Goal: Task Accomplishment & Management: Use online tool/utility

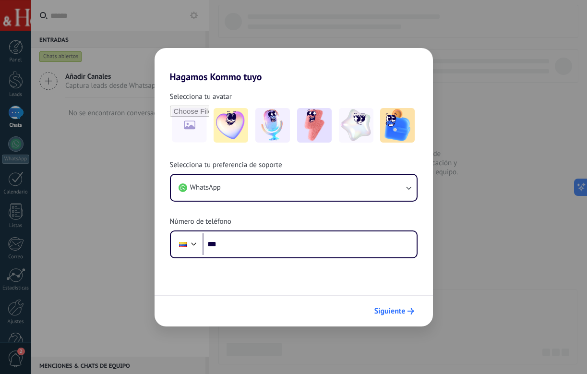
click at [401, 313] on span "Siguiente" at bounding box center [389, 310] width 31 height 7
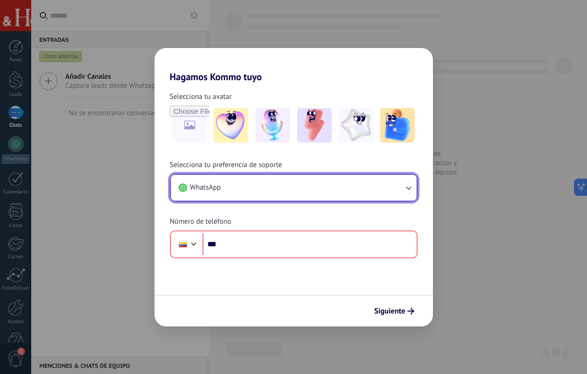
click at [312, 184] on button "WhatsApp" at bounding box center [294, 188] width 246 height 26
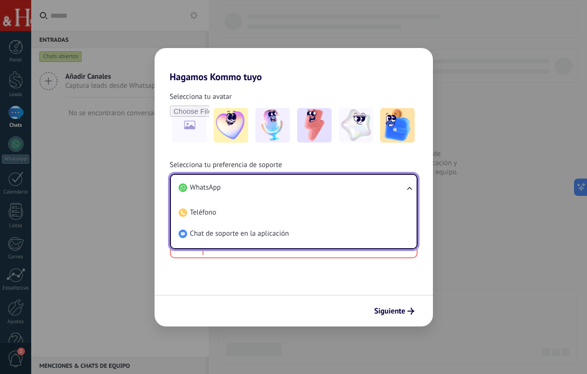
click at [311, 160] on div "Selecciona tu preferencia de soporte WhatsApp WhatsApp Teléfono Chat de soporte…" at bounding box center [293, 209] width 278 height 98
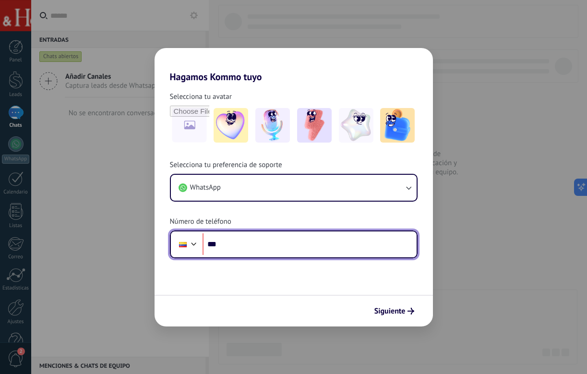
click at [251, 236] on input "***" at bounding box center [309, 244] width 214 height 22
click at [250, 247] on input "***" at bounding box center [309, 244] width 214 height 22
paste input "**********"
type input "**********"
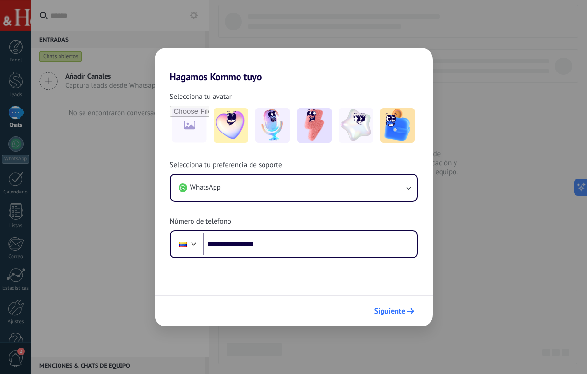
click at [389, 307] on span "Siguiente" at bounding box center [389, 310] width 31 height 7
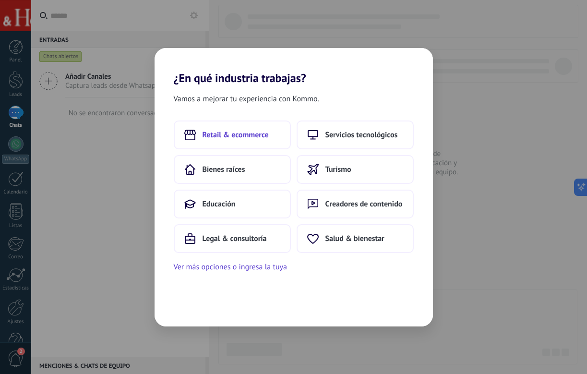
click at [273, 136] on button "Retail & ecommerce" at bounding box center [232, 134] width 117 height 29
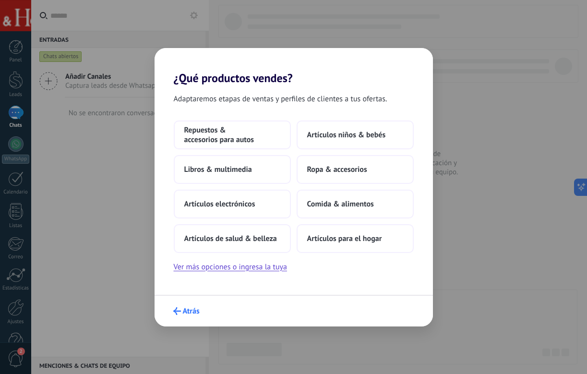
click at [187, 313] on span "Atrás" at bounding box center [191, 310] width 17 height 7
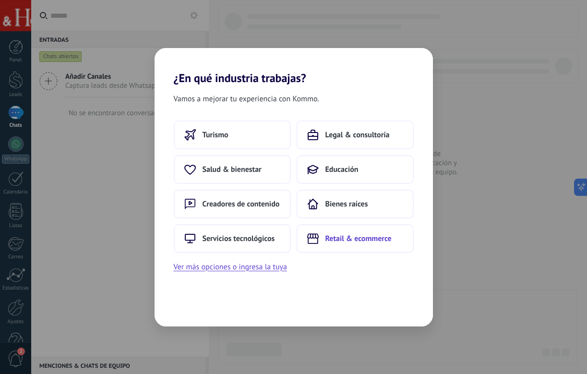
click at [333, 237] on span "Retail & ecommerce" at bounding box center [358, 239] width 66 height 10
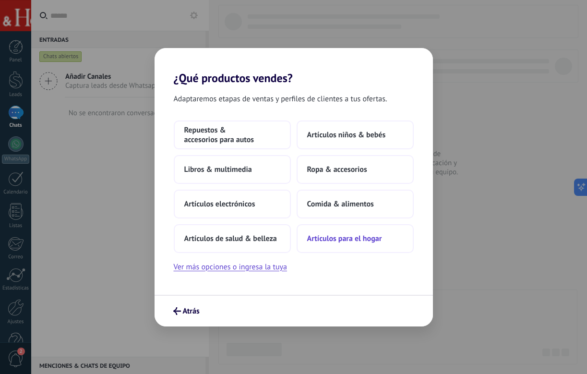
click at [339, 241] on span "Artículos para el hogar" at bounding box center [344, 239] width 75 height 10
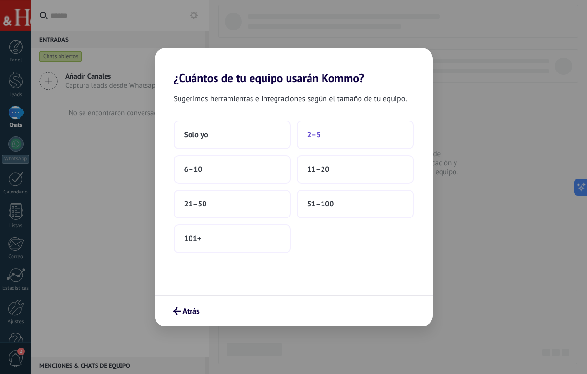
click at [310, 137] on span "2–5" at bounding box center [314, 135] width 14 height 10
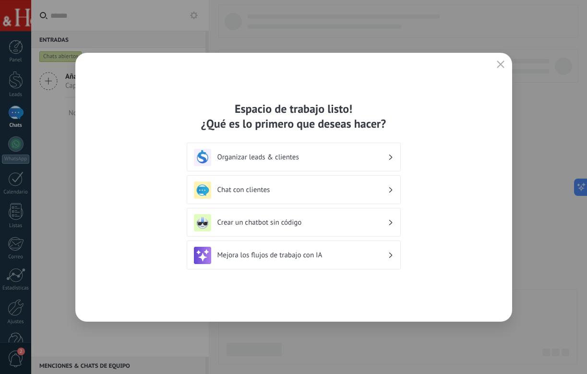
click at [287, 218] on h3 "Crear un chatbot sin código" at bounding box center [302, 222] width 170 height 9
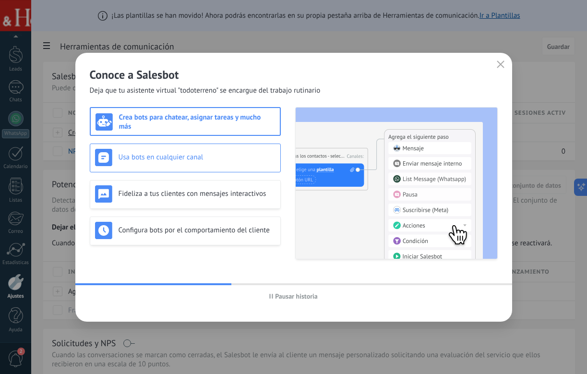
click at [206, 166] on div "Usa bots en cualquier canal" at bounding box center [185, 157] width 191 height 29
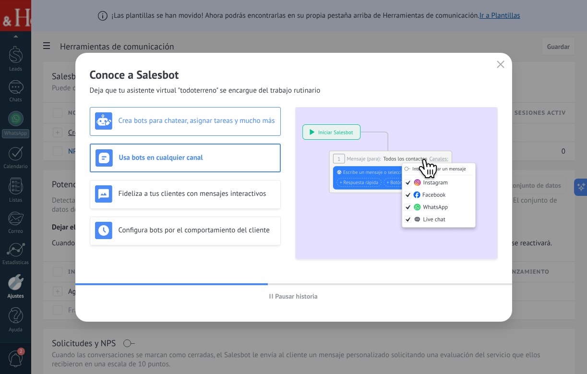
click at [202, 130] on div "Crea bots para chatear, asignar tareas y mucho más" at bounding box center [185, 121] width 191 height 29
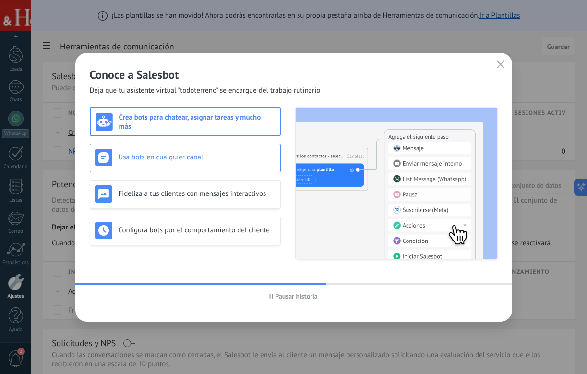
click at [200, 157] on h3 "Usa bots en cualquier canal" at bounding box center [196, 157] width 157 height 9
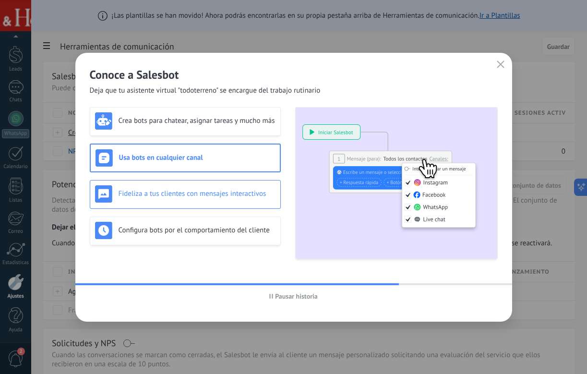
click at [198, 204] on div "Fideliza a tus clientes con mensajes interactivos" at bounding box center [185, 194] width 191 height 29
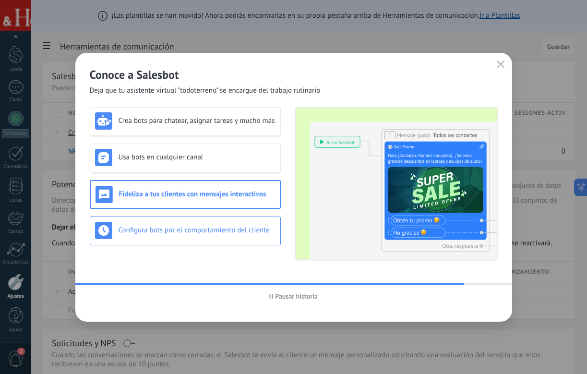
click at [209, 229] on h3 "Configura bots por el comportamiento del cliente" at bounding box center [196, 229] width 157 height 9
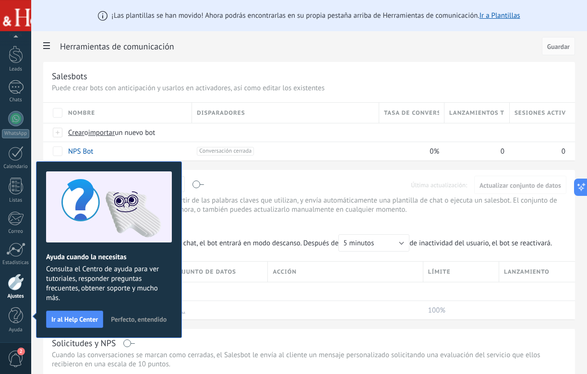
click at [129, 319] on span "Perfecto, entendido" at bounding box center [139, 319] width 56 height 7
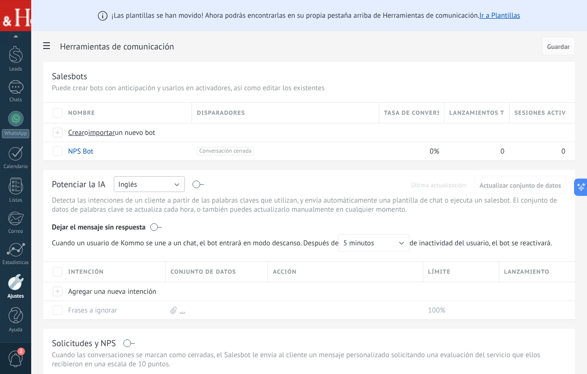
click at [147, 190] on button "Inglés" at bounding box center [149, 184] width 71 height 16
click at [145, 218] on span "Español" at bounding box center [144, 217] width 73 height 9
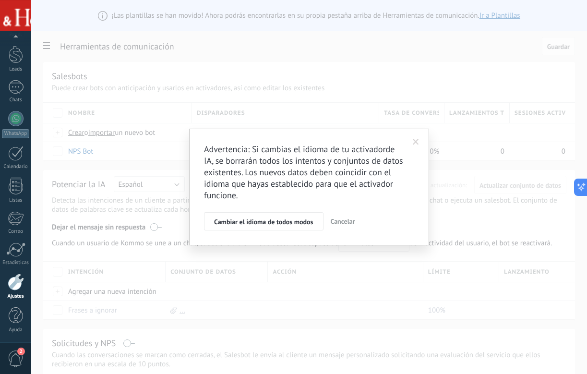
click at [417, 136] on span at bounding box center [416, 142] width 16 height 16
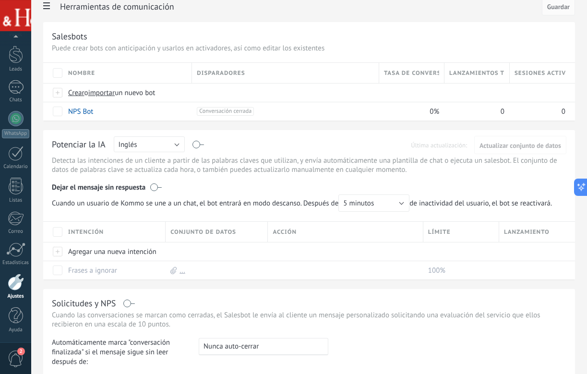
scroll to position [0, 0]
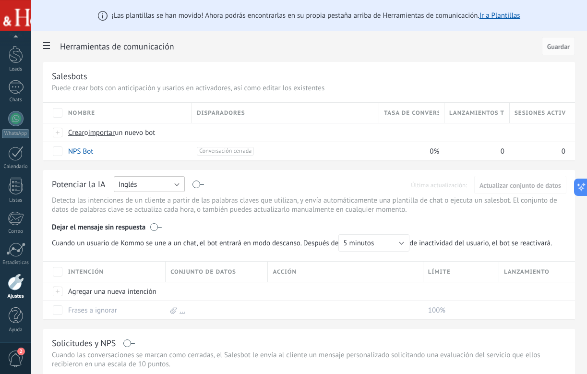
click at [149, 181] on button "Inglés" at bounding box center [149, 184] width 71 height 16
click at [152, 216] on span "Español" at bounding box center [144, 217] width 73 height 9
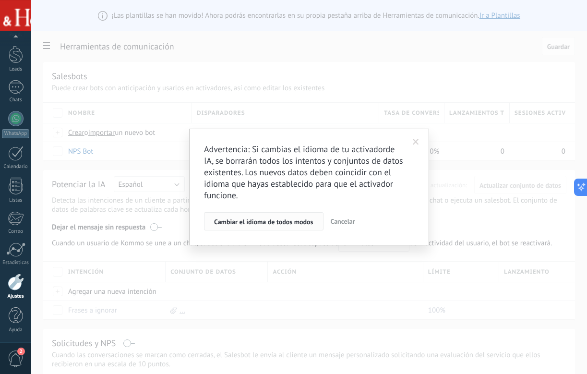
click at [307, 223] on span "Cambiar el idioma de todos modos" at bounding box center [263, 221] width 99 height 7
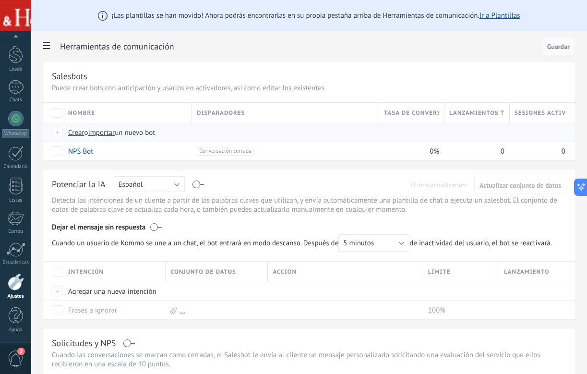
click at [74, 134] on span "Crear" at bounding box center [76, 132] width 16 height 9
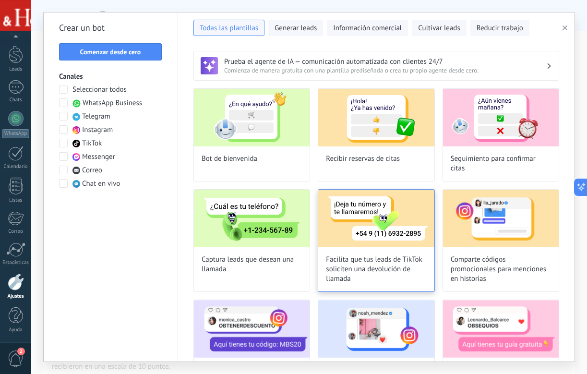
click at [385, 231] on img at bounding box center [376, 218] width 116 height 58
type input "**********"
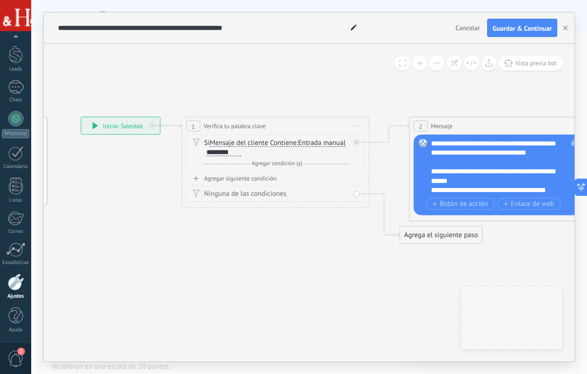
drag, startPoint x: 473, startPoint y: 228, endPoint x: 305, endPoint y: 227, distance: 167.9
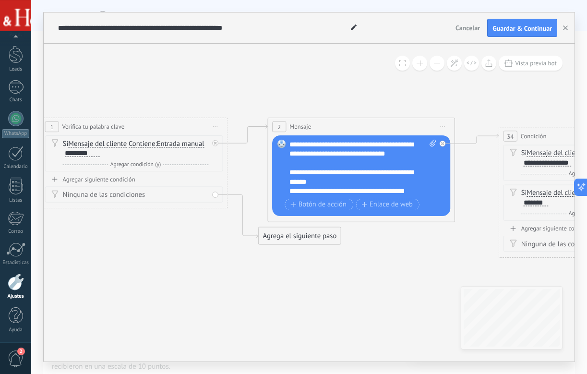
drag, startPoint x: 448, startPoint y: 267, endPoint x: 307, endPoint y: 268, distance: 140.5
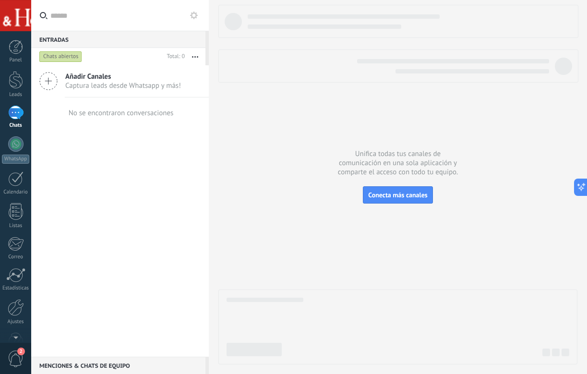
click at [14, 118] on div at bounding box center [15, 113] width 15 height 14
click at [16, 80] on div at bounding box center [16, 80] width 14 height 18
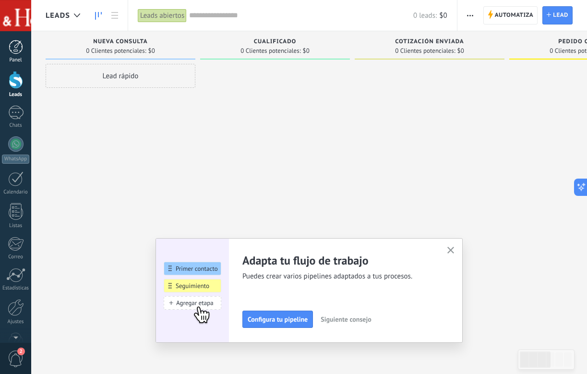
click at [19, 51] on div at bounding box center [16, 47] width 14 height 14
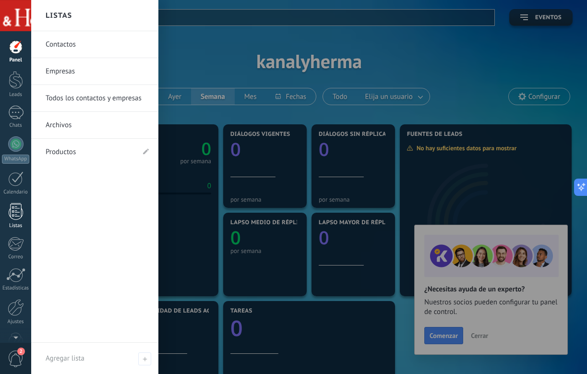
click at [18, 205] on div at bounding box center [16, 211] width 14 height 17
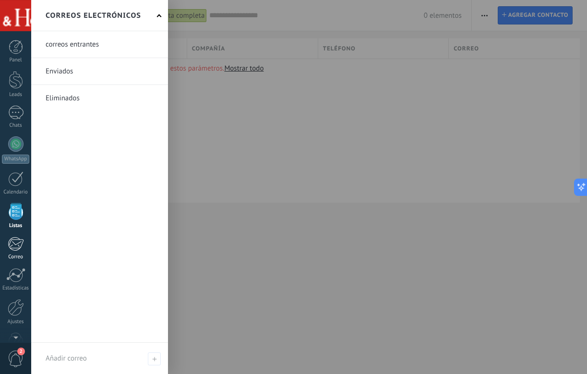
click at [15, 247] on div at bounding box center [16, 243] width 16 height 14
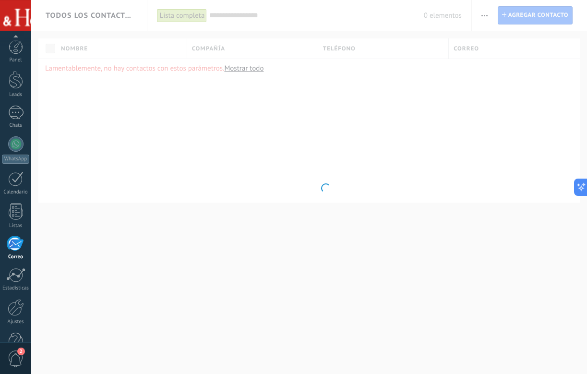
scroll to position [25, 0]
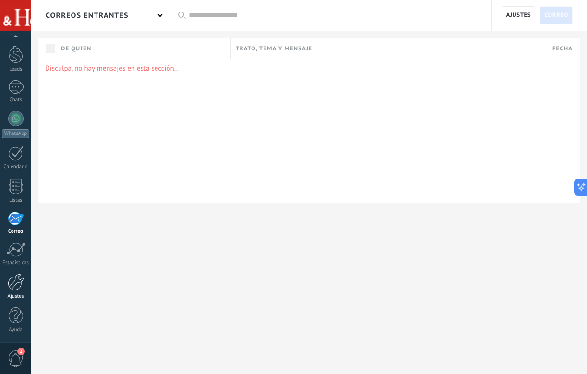
click at [19, 280] on div at bounding box center [16, 281] width 16 height 17
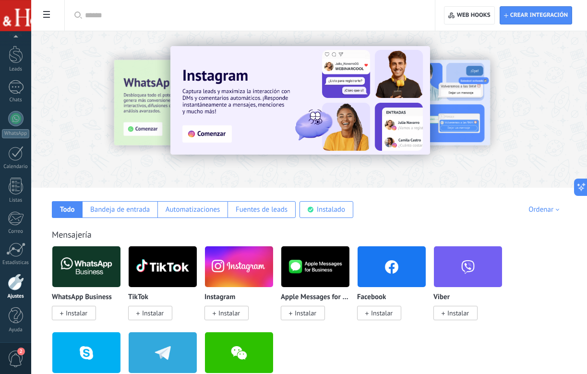
click at [42, 8] on span at bounding box center [46, 15] width 16 height 19
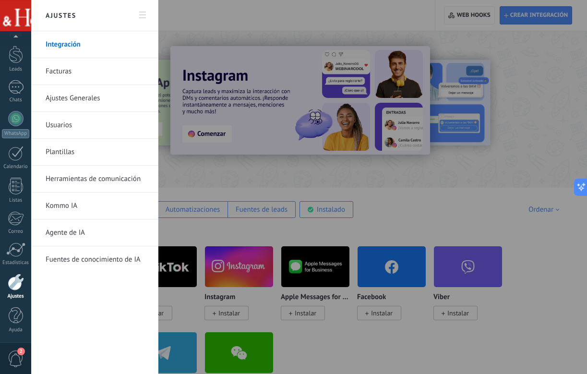
click at [184, 231] on div at bounding box center [293, 187] width 587 height 374
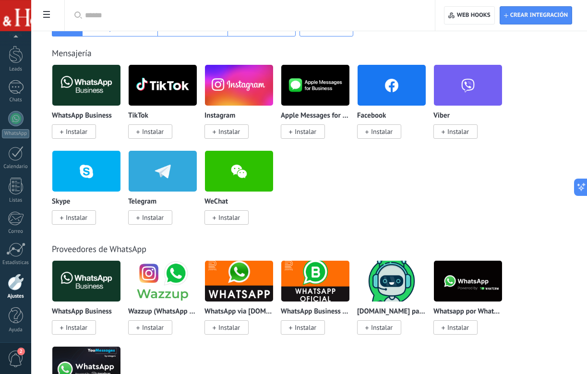
scroll to position [293, 0]
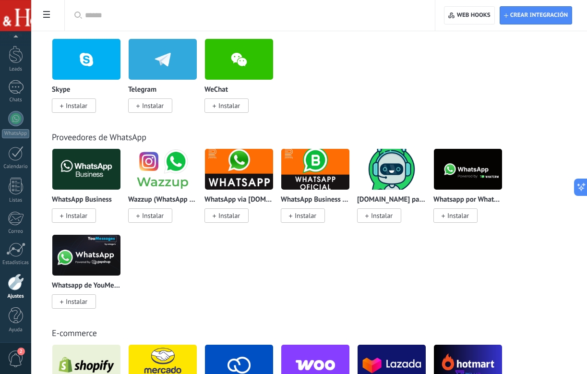
click at [13, 355] on span "2" at bounding box center [16, 358] width 16 height 17
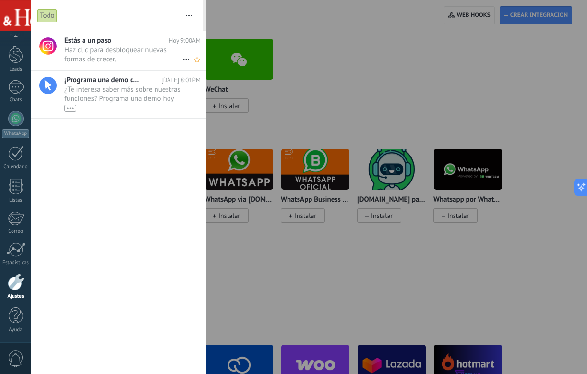
click at [141, 67] on div "Estás a un paso Hoy 9:00AM Haz clic para desbloquear nuevas formas de crecer. •…" at bounding box center [135, 50] width 142 height 39
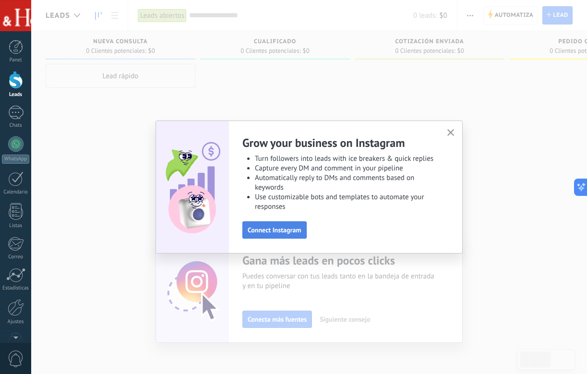
click at [289, 228] on span "Connect Instagram" at bounding box center [275, 229] width 54 height 7
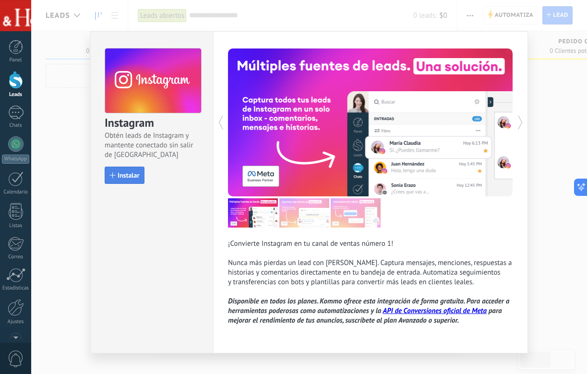
click at [112, 180] on button "Instalar" at bounding box center [125, 174] width 40 height 17
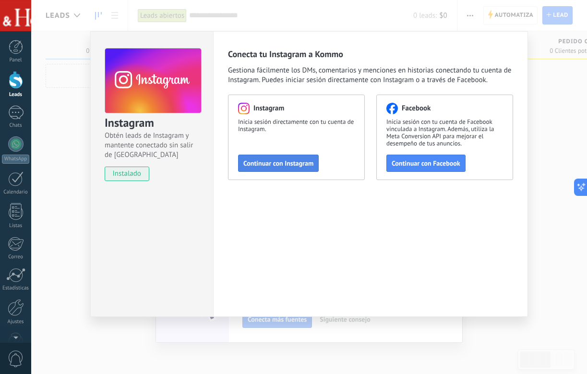
click at [252, 169] on button "Continuar con Instagram" at bounding box center [278, 162] width 81 height 17
click at [408, 162] on span "Continuar con Facebook" at bounding box center [425, 163] width 69 height 7
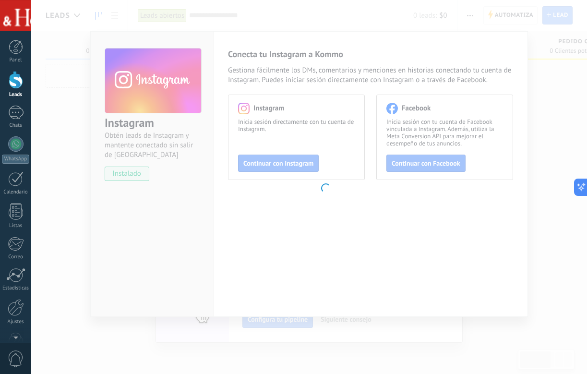
click at [341, 181] on body ".abccls-1,.abccls-2{fill-rule:evenodd}.abccls-2{fill:#fff} .abfcls-1{fill:none}…" at bounding box center [293, 187] width 587 height 374
click at [445, 131] on body ".abccls-1,.abccls-2{fill-rule:evenodd}.abccls-2{fill:#fff} .abfcls-1{fill:none}…" at bounding box center [293, 187] width 587 height 374
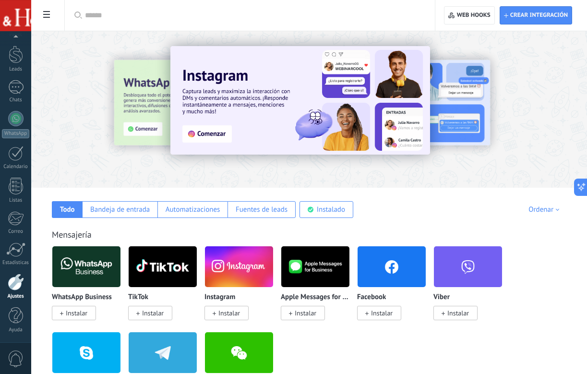
click at [220, 316] on span "Instalar" at bounding box center [229, 312] width 22 height 9
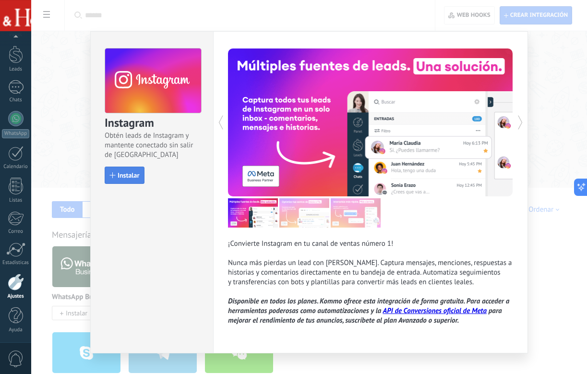
click at [126, 175] on span "Instalar" at bounding box center [129, 175] width 22 height 7
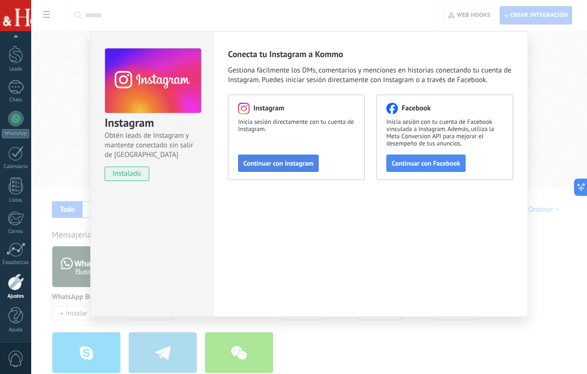
click at [313, 161] on span "Continuar con Instagram" at bounding box center [278, 163] width 70 height 7
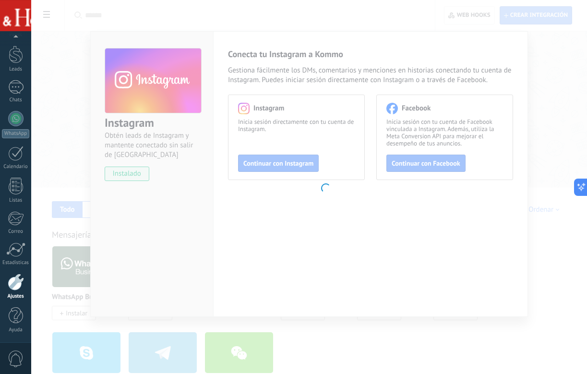
click at [405, 103] on body ".abccls-1,.abccls-2{fill-rule:evenodd}.abccls-2{fill:#fff} .abfcls-1{fill:none}…" at bounding box center [293, 187] width 587 height 374
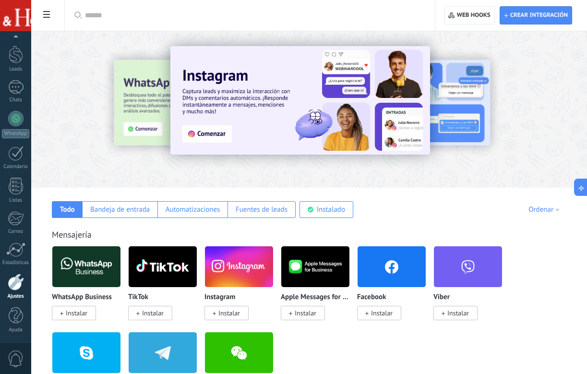
click at [219, 307] on span "Instalar" at bounding box center [226, 313] width 44 height 14
click at [374, 313] on span "Instalar" at bounding box center [382, 312] width 22 height 9
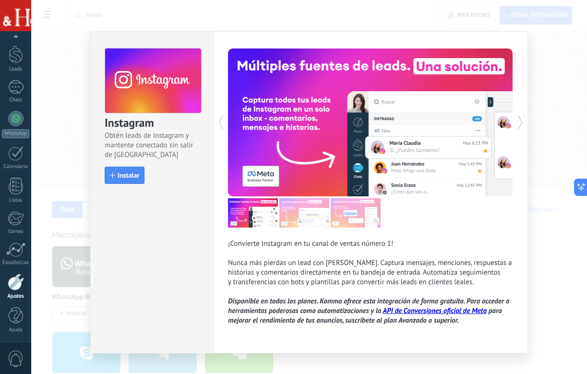
click at [546, 27] on div "Instagram Obtén leads de Instagram y mantente conectado sin salir de Kommo Inst…" at bounding box center [308, 187] width 555 height 374
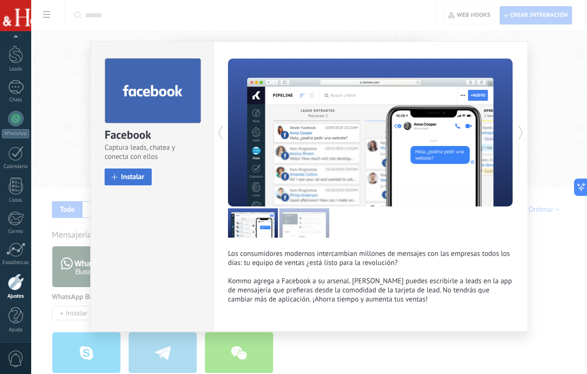
click at [130, 176] on span "Instalar" at bounding box center [133, 176] width 24 height 7
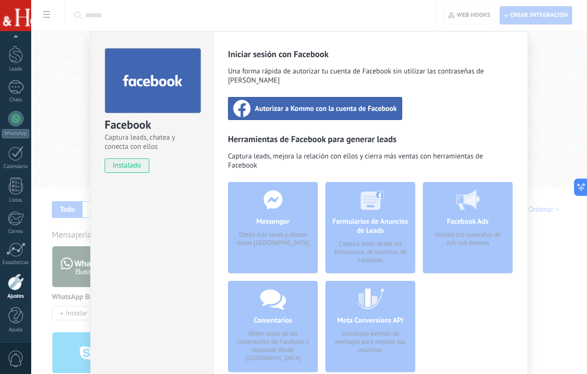
click at [261, 104] on span "Autorizar a Kommo con la cuenta de Facebook" at bounding box center [326, 109] width 142 height 10
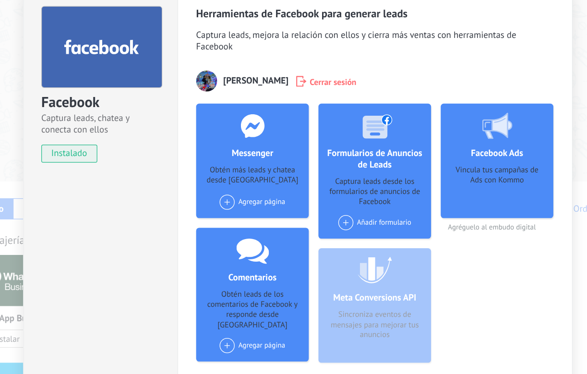
click at [253, 202] on span at bounding box center [253, 204] width 12 height 12
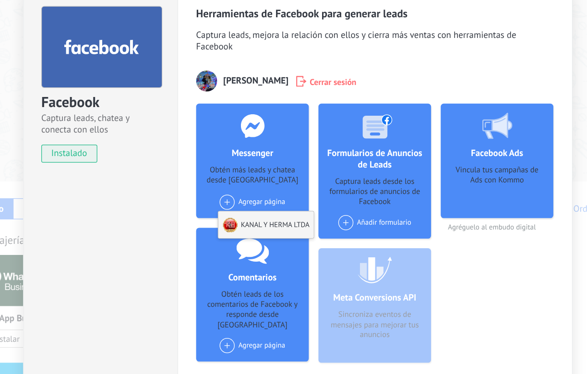
click at [279, 220] on div "KANAL Y HERMA LTDA" at bounding box center [284, 222] width 76 height 21
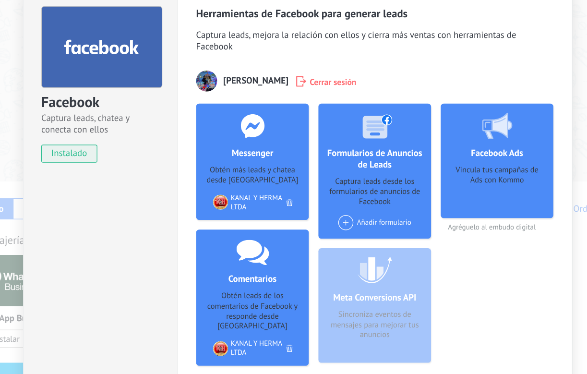
click at [345, 223] on span at bounding box center [347, 220] width 12 height 12
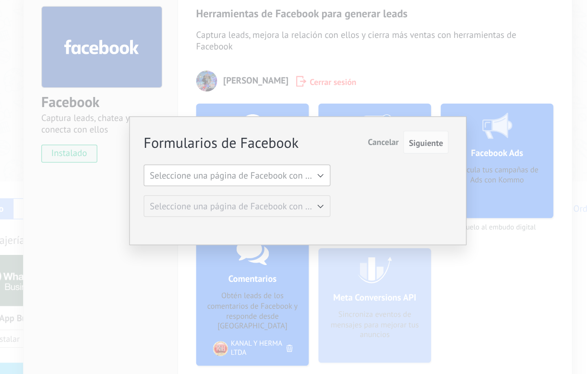
click at [310, 182] on span "Seleccione una página de Facebook con formas" at bounding box center [263, 182] width 145 height 9
click at [304, 199] on span "KANAL Y HERMA LTDA" at bounding box center [255, 199] width 151 height 9
click at [376, 154] on span "Cancelar" at bounding box center [377, 156] width 24 height 9
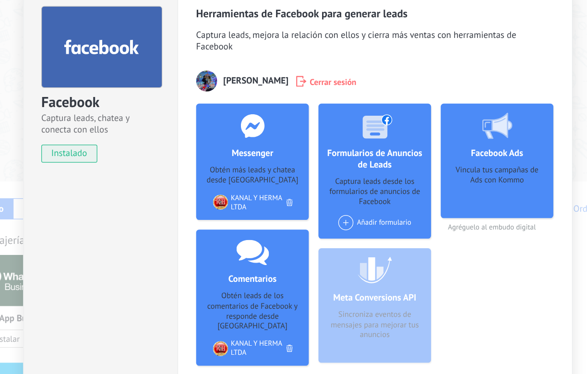
click at [460, 193] on div "Vincula tus campañas de Ads con Kommo" at bounding box center [467, 193] width 74 height 36
click at [460, 184] on div "Vincula tus campañas de Ads con Kommo" at bounding box center [467, 193] width 74 height 36
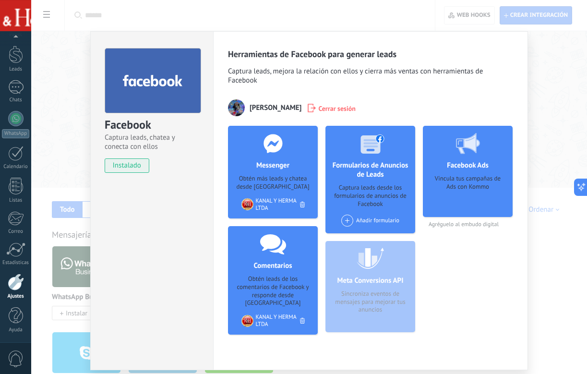
click at [532, 67] on div "Facebook Captura leads, chatea y conecta con ellos instalado Desinstalar Herram…" at bounding box center [308, 187] width 555 height 374
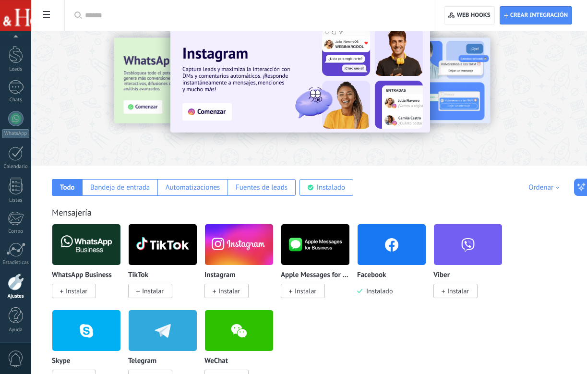
scroll to position [64, 0]
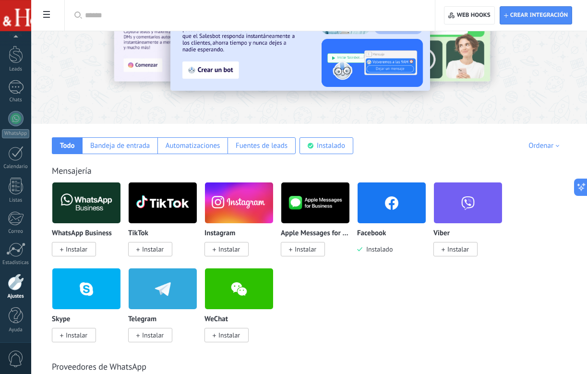
click at [218, 252] on span "Instalar" at bounding box center [226, 249] width 44 height 14
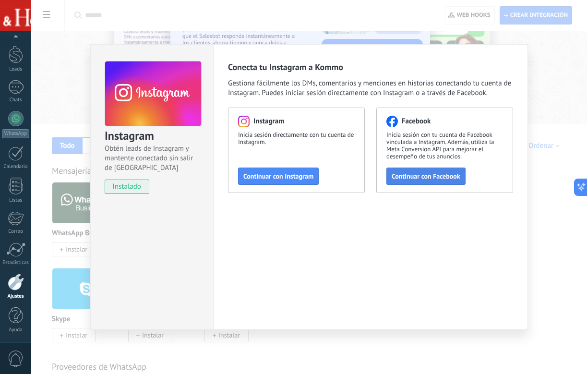
click at [404, 173] on span "Continuar con Facebook" at bounding box center [425, 176] width 69 height 7
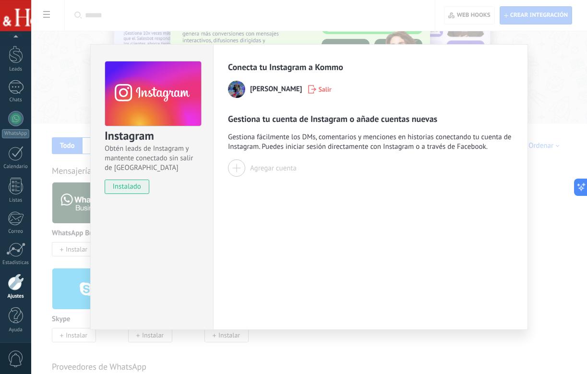
click at [246, 172] on button "Agregar cuenta" at bounding box center [262, 167] width 69 height 17
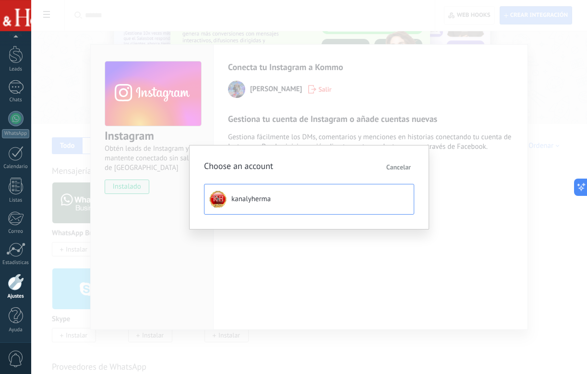
click at [285, 199] on button "kanalyherma" at bounding box center [309, 199] width 210 height 31
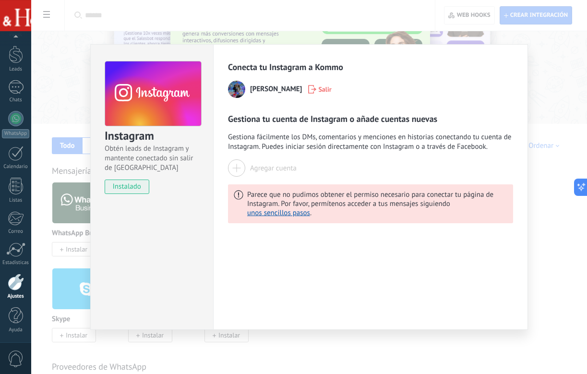
click at [300, 233] on div "Conecta tu Instagram a Kommo Luis David Jimenez Salir Gestiona tu cuenta de Ins…" at bounding box center [370, 186] width 315 height 285
click at [296, 213] on button "unos sencillos pasos" at bounding box center [278, 212] width 63 height 9
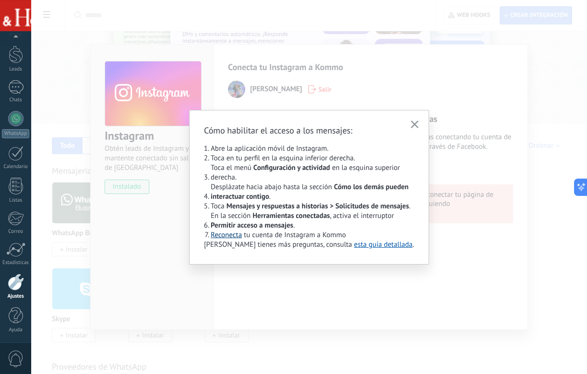
click at [232, 234] on button "Reconecta" at bounding box center [226, 235] width 31 height 10
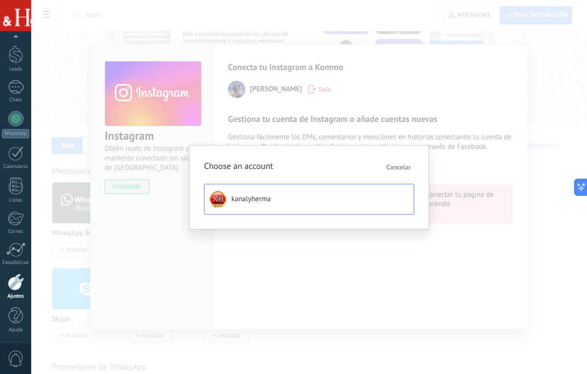
click at [236, 210] on button "kanalyherma" at bounding box center [309, 199] width 210 height 31
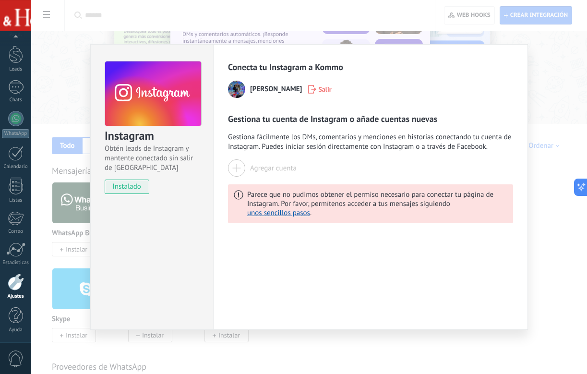
click at [542, 99] on div "Instagram Obtén leads de Instagram y mantente conectado sin salir de Kommo inst…" at bounding box center [308, 187] width 555 height 374
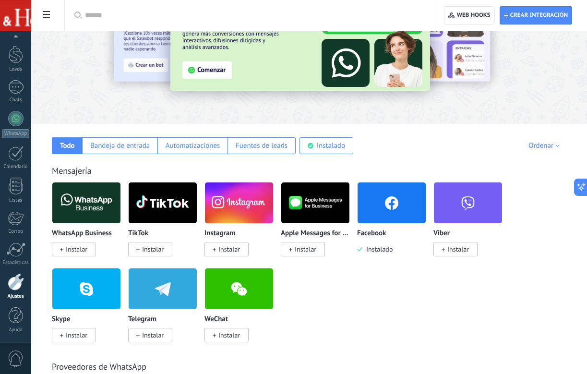
click at [216, 249] on span "Instalar" at bounding box center [226, 249] width 44 height 14
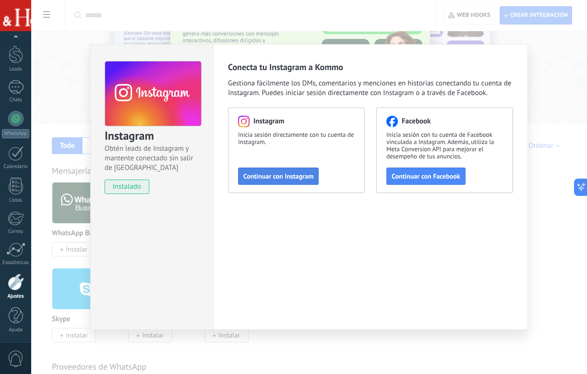
click at [290, 173] on span "Continuar con Instagram" at bounding box center [278, 176] width 70 height 7
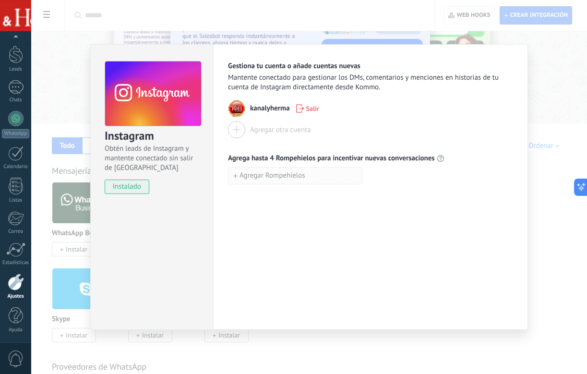
click at [331, 174] on button "Agregar Rompehielos" at bounding box center [295, 175] width 134 height 17
click at [307, 180] on input at bounding box center [294, 174] width 133 height 15
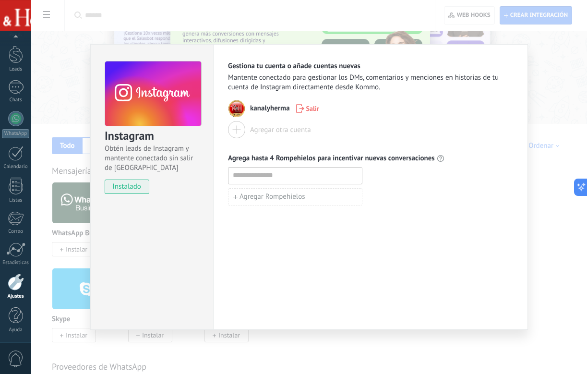
click at [539, 160] on div "Instagram Obtén leads de Instagram y mantente conectado sin salir de Kommo inst…" at bounding box center [308, 187] width 555 height 374
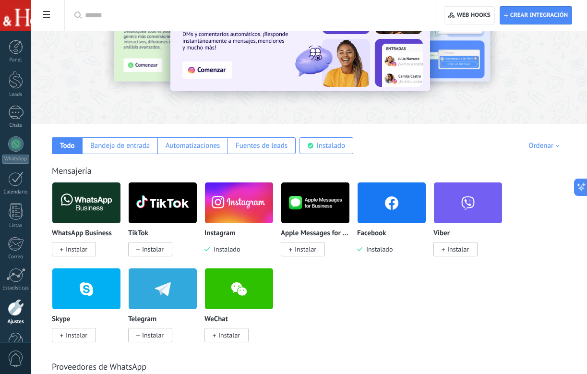
click at [261, 203] on img at bounding box center [239, 202] width 68 height 47
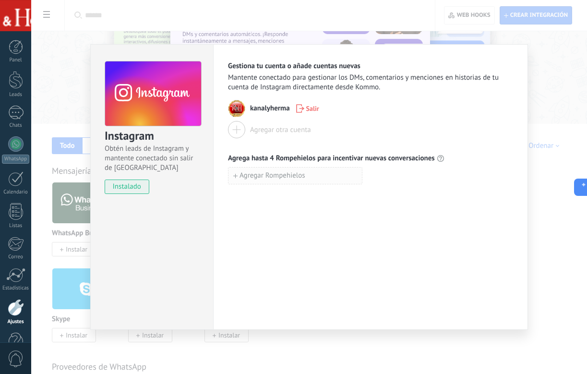
click at [317, 174] on button "Agregar Rompehielos" at bounding box center [295, 175] width 134 height 17
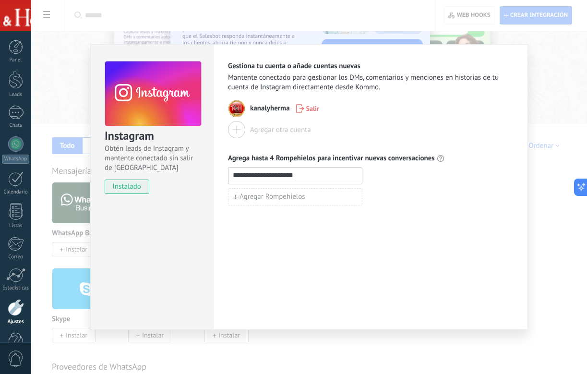
type input "**********"
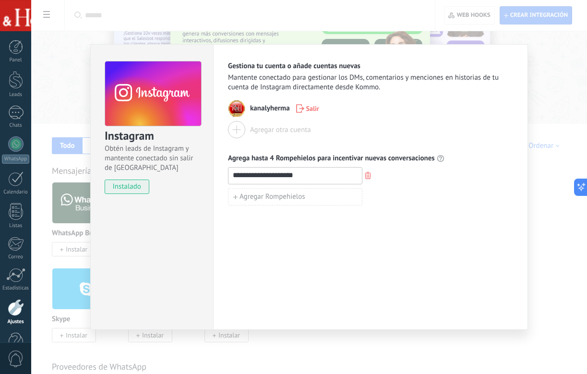
click at [344, 220] on div "**********" at bounding box center [370, 186] width 315 height 285
click at [541, 56] on div "**********" at bounding box center [308, 187] width 555 height 374
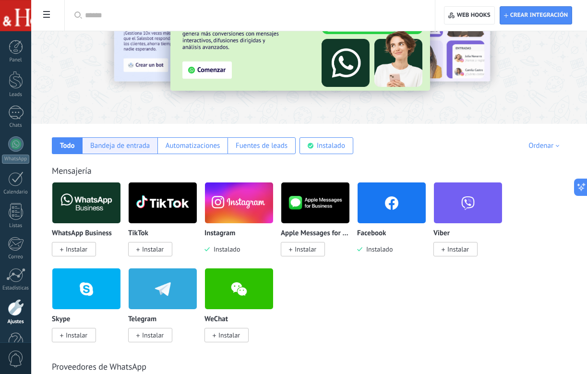
click at [150, 149] on div "Bandeja de entrada" at bounding box center [119, 145] width 75 height 17
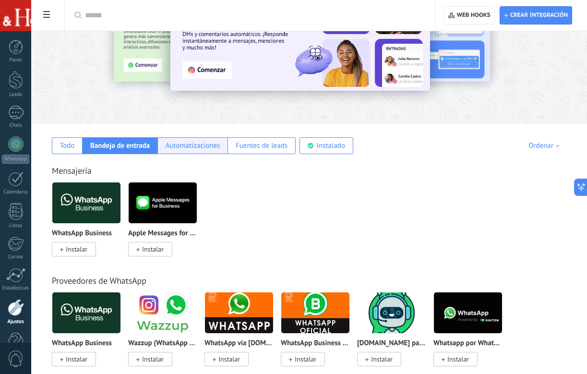
click at [186, 143] on div "Automatizaciones" at bounding box center [192, 145] width 55 height 9
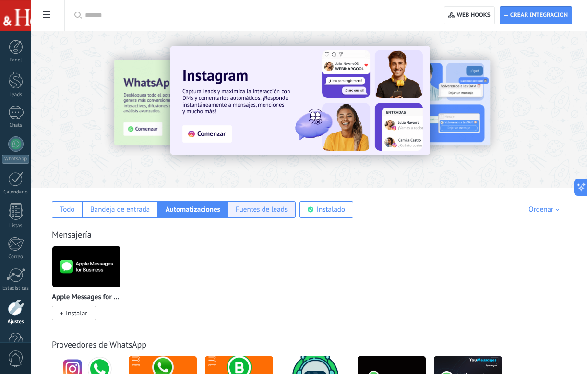
click at [252, 213] on div "Fuentes de leads" at bounding box center [262, 209] width 52 height 9
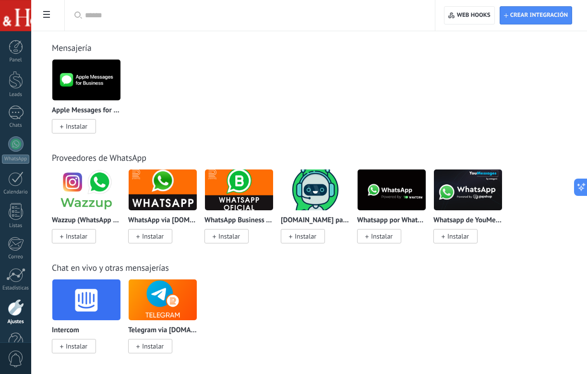
scroll to position [104, 0]
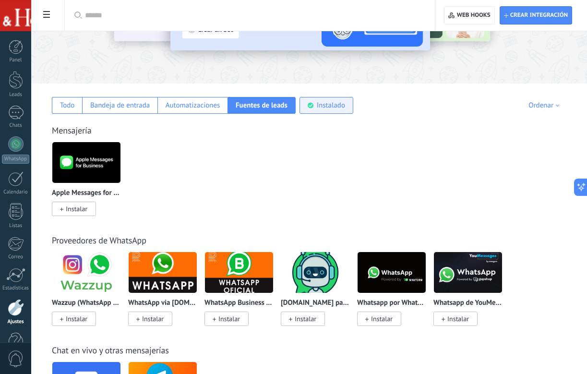
click at [332, 107] on div "Instalado" at bounding box center [331, 105] width 28 height 9
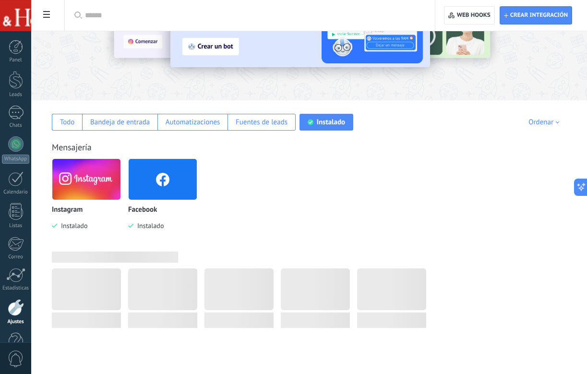
scroll to position [0, 0]
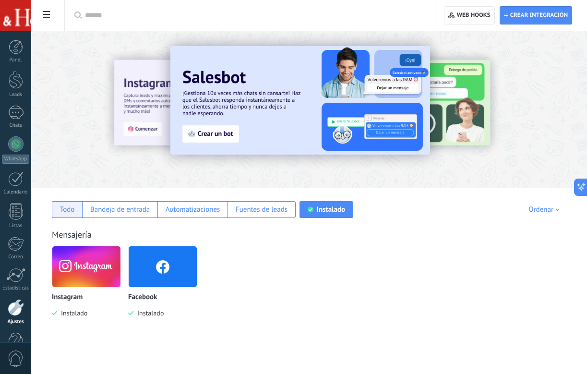
click at [70, 213] on div "Todo" at bounding box center [67, 209] width 15 height 9
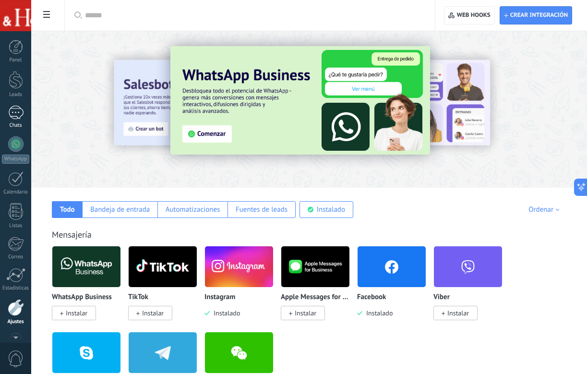
click at [15, 117] on div at bounding box center [15, 113] width 15 height 14
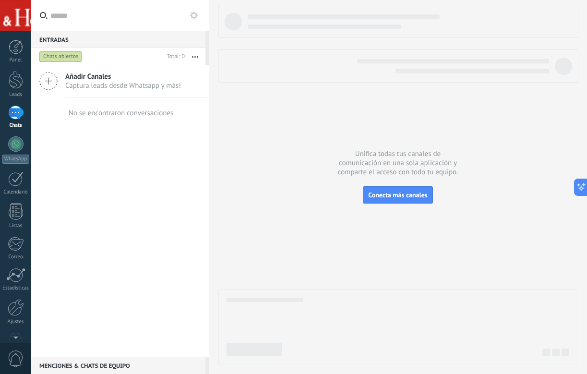
click at [20, 106] on div at bounding box center [15, 113] width 15 height 14
click at [16, 118] on div at bounding box center [15, 113] width 15 height 14
click at [377, 194] on span "Conecta más canales" at bounding box center [397, 194] width 59 height 9
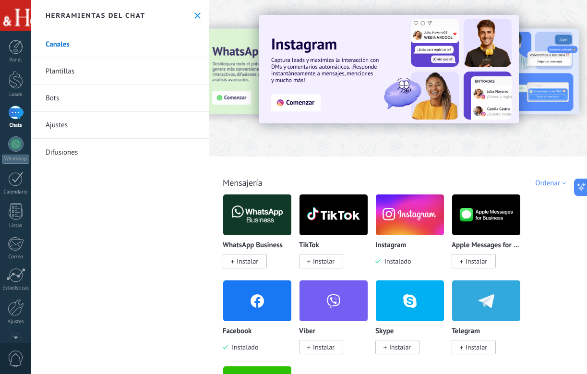
click at [393, 223] on img at bounding box center [410, 214] width 68 height 47
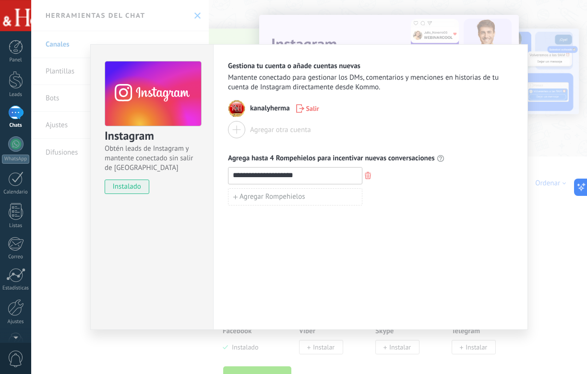
click at [553, 64] on div "**********" at bounding box center [308, 187] width 555 height 374
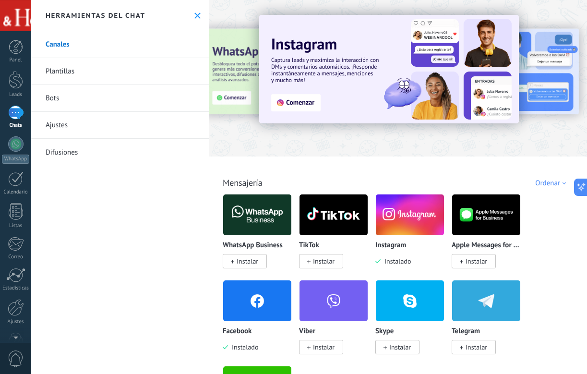
click at [270, 319] on img at bounding box center [257, 300] width 68 height 47
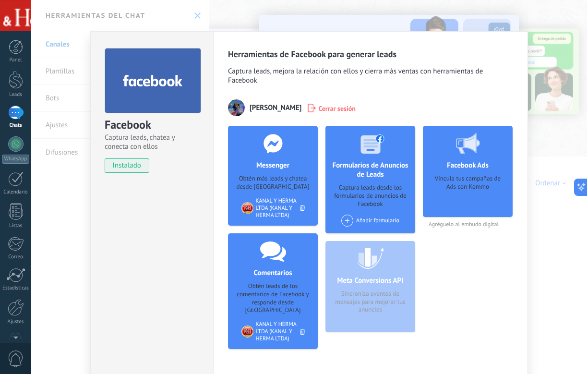
click at [291, 182] on div "Obtén más leads y chatea desde [GEOGRAPHIC_DATA]" at bounding box center [273, 183] width 74 height 16
click at [547, 78] on div "Facebook Captura leads, chatea y conecta con ellos instalado Desinstalar Herram…" at bounding box center [308, 187] width 555 height 374
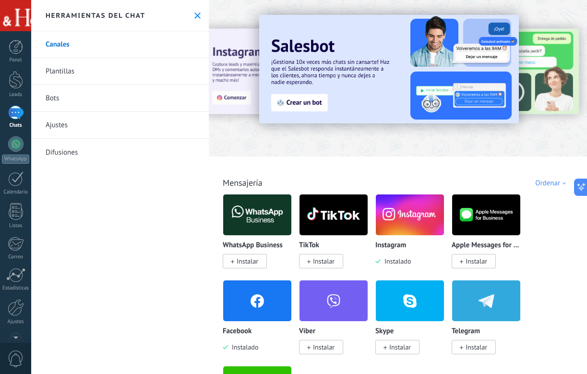
click at [86, 94] on link "Bots" at bounding box center [119, 98] width 177 height 27
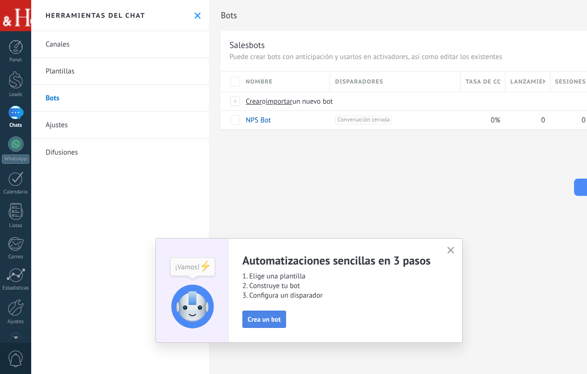
click at [277, 318] on span "Crea un bot" at bounding box center [264, 319] width 33 height 7
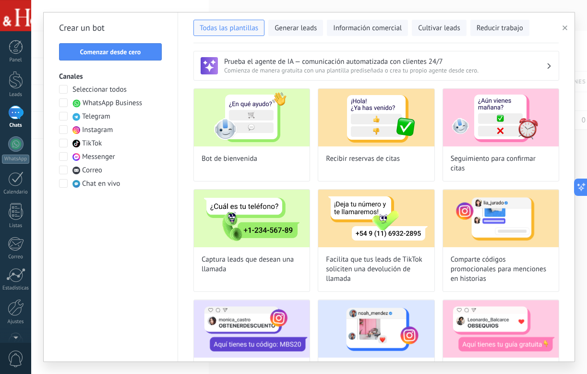
click at [66, 131] on span at bounding box center [63, 129] width 9 height 9
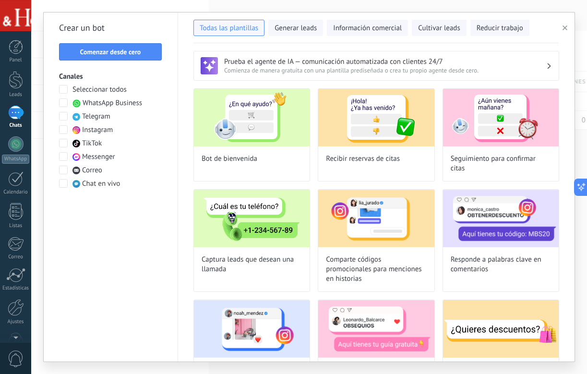
click at [64, 157] on span at bounding box center [63, 156] width 9 height 9
click at [267, 160] on div "Bot de bienvenida" at bounding box center [251, 134] width 117 height 93
type input "**********"
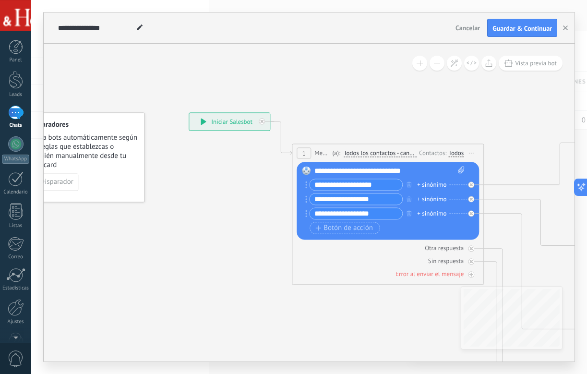
drag, startPoint x: 460, startPoint y: 124, endPoint x: 402, endPoint y: 120, distance: 58.1
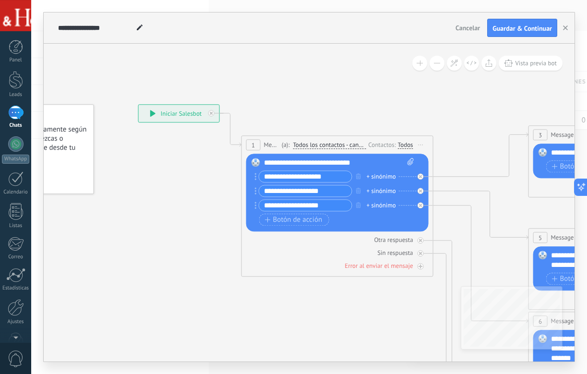
click at [379, 178] on div "+ sinónimo" at bounding box center [380, 177] width 29 height 10
click at [269, 165] on div "**********" at bounding box center [339, 163] width 150 height 10
drag, startPoint x: 263, startPoint y: 164, endPoint x: 335, endPoint y: 162, distance: 72.5
click at [335, 162] on div "Reemplazar Quitar Convertir a mensaje de voz Arrastre la imagen aquí para adjun…" at bounding box center [337, 192] width 182 height 78
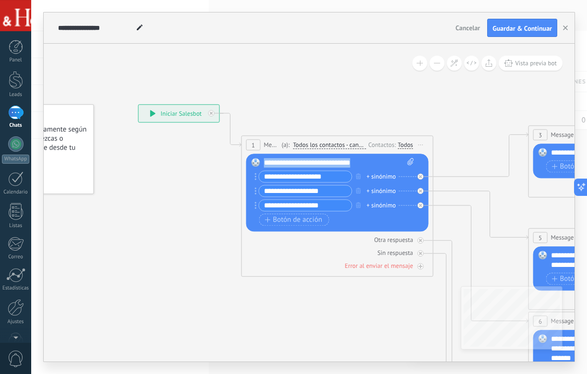
drag, startPoint x: 367, startPoint y: 161, endPoint x: 262, endPoint y: 161, distance: 104.6
click at [262, 161] on div "Reemplazar Quitar Convertir a mensaje de voz Arrastre la imagen aquí para adjun…" at bounding box center [337, 192] width 182 height 78
paste div
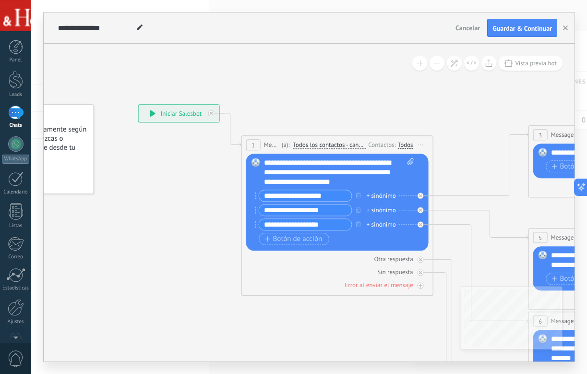
click at [358, 163] on div "**********" at bounding box center [339, 172] width 150 height 29
click at [300, 164] on div "**********" at bounding box center [339, 172] width 150 height 29
click at [288, 184] on div "**********" at bounding box center [339, 172] width 150 height 29
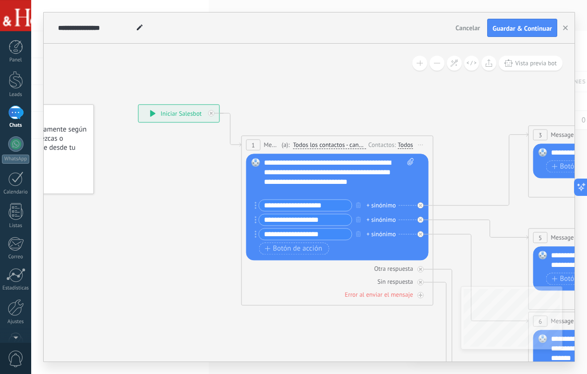
click at [356, 188] on div "**********" at bounding box center [339, 177] width 150 height 38
click at [306, 208] on input "**********" at bounding box center [305, 205] width 93 height 11
drag, startPoint x: 264, startPoint y: 206, endPoint x: 333, endPoint y: 206, distance: 69.1
click at [333, 206] on input "**********" at bounding box center [305, 205] width 93 height 11
paste input "text"
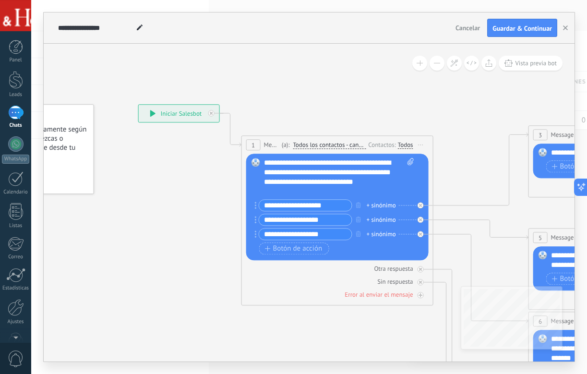
type input "**********"
drag, startPoint x: 265, startPoint y: 222, endPoint x: 329, endPoint y: 221, distance: 64.3
click at [330, 221] on input "**********" at bounding box center [305, 219] width 93 height 11
paste input "*"
type input "**********"
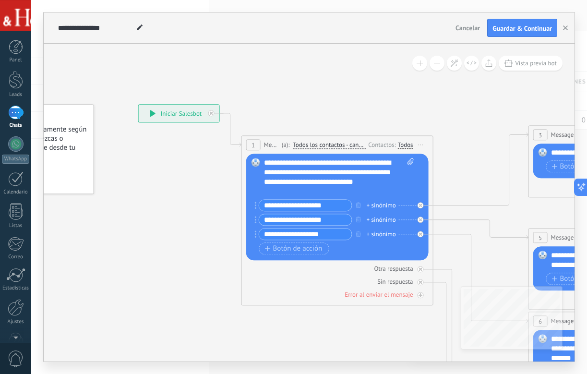
click at [334, 236] on input "**********" at bounding box center [305, 233] width 93 height 11
drag, startPoint x: 334, startPoint y: 236, endPoint x: 262, endPoint y: 236, distance: 72.4
click at [262, 236] on input "**********" at bounding box center [305, 233] width 93 height 11
paste input "*"
type input "**********"
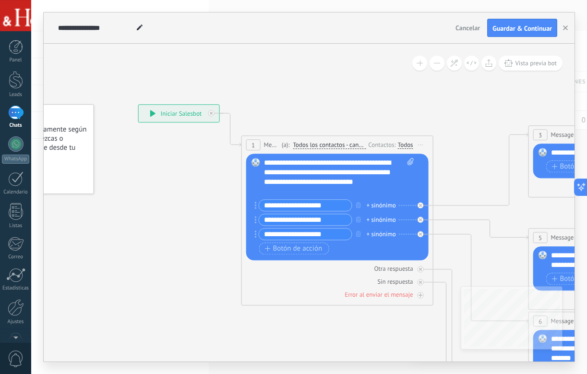
click at [325, 206] on input "**********" at bounding box center [305, 205] width 93 height 11
type input "**********"
click at [330, 219] on input "**********" at bounding box center [305, 219] width 93 height 11
type input "**********"
click at [329, 234] on input "**********" at bounding box center [305, 233] width 93 height 11
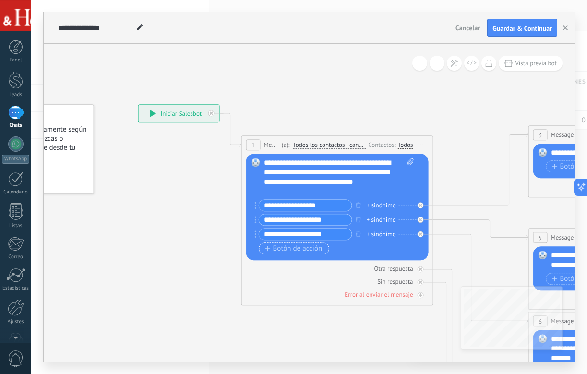
click at [314, 250] on span "Botón de acción" at bounding box center [294, 249] width 58 height 8
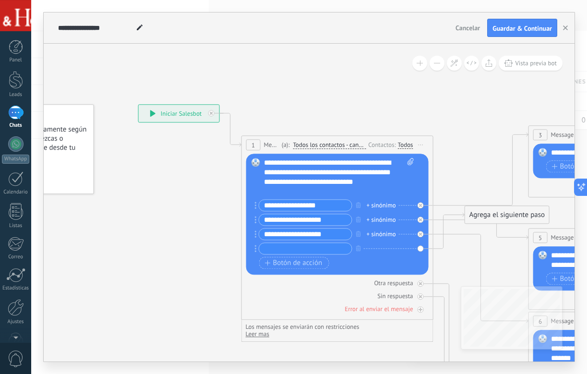
paste input "**********"
drag, startPoint x: 328, startPoint y: 247, endPoint x: 263, endPoint y: 245, distance: 64.3
click at [263, 245] on input "**********" at bounding box center [305, 248] width 93 height 11
click at [383, 208] on div "+ sinónimo" at bounding box center [380, 206] width 29 height 10
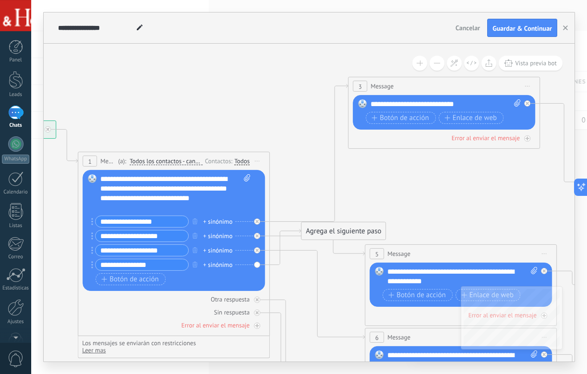
drag, startPoint x: 426, startPoint y: 145, endPoint x: 411, endPoint y: 81, distance: 65.6
click at [410, 81] on div "3 Message ******* (a): Todos los contactos - canales seleccionados Todos los co…" at bounding box center [443, 86] width 191 height 18
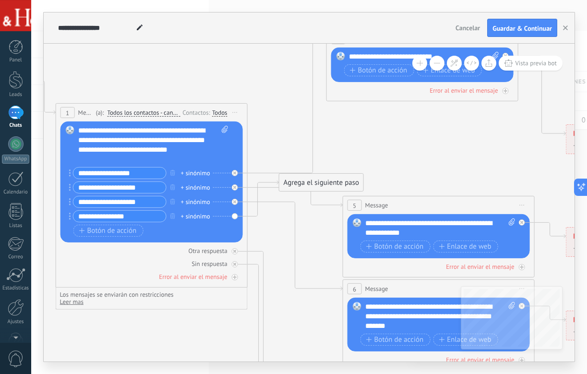
drag, startPoint x: 281, startPoint y: 327, endPoint x: 299, endPoint y: 327, distance: 18.7
click at [299, 327] on icon at bounding box center [460, 289] width 1495 height 1001
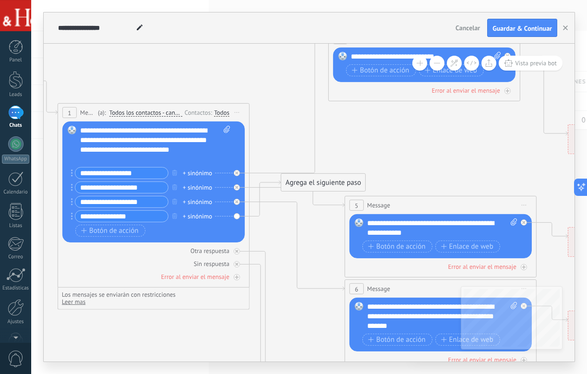
drag, startPoint x: 337, startPoint y: 79, endPoint x: 337, endPoint y: 118, distance: 39.8
drag, startPoint x: 332, startPoint y: 61, endPoint x: 332, endPoint y: 94, distance: 33.1
click at [332, 94] on div "3 Message ******* (a): Todos los contactos - canales seleccionados Todos los co…" at bounding box center [424, 65] width 192 height 72
drag, startPoint x: 338, startPoint y: 95, endPoint x: 338, endPoint y: 136, distance: 41.3
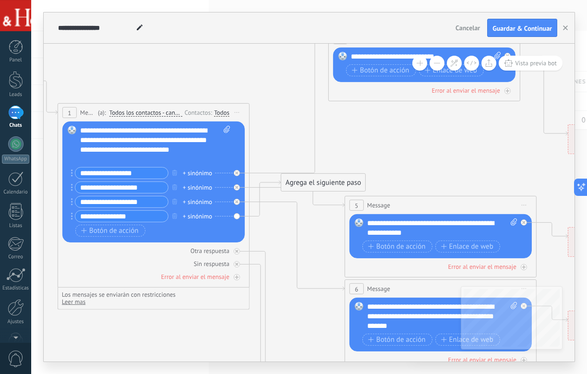
drag, startPoint x: 341, startPoint y: 94, endPoint x: 349, endPoint y: 134, distance: 40.5
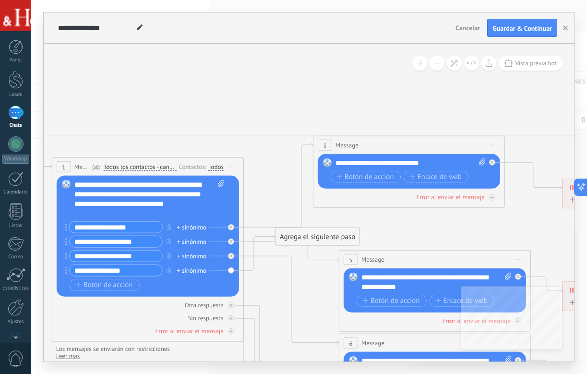
drag, startPoint x: 367, startPoint y: 88, endPoint x: 356, endPoint y: 137, distance: 50.6
click at [356, 137] on div "3 Message ******* (a): Todos los contactos - canales seleccionados Todos los co…" at bounding box center [408, 145] width 191 height 18
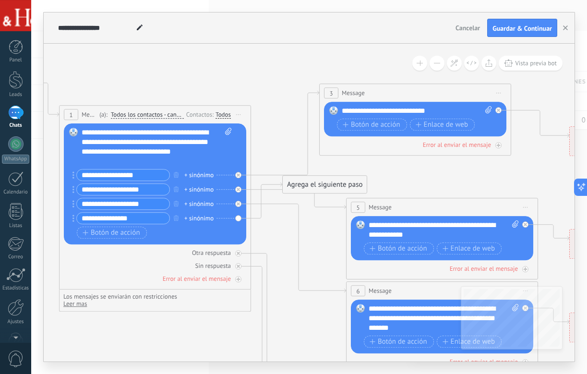
drag, startPoint x: 290, startPoint y: 102, endPoint x: 297, endPoint y: 52, distance: 50.9
click at [297, 51] on icon at bounding box center [463, 313] width 1495 height 958
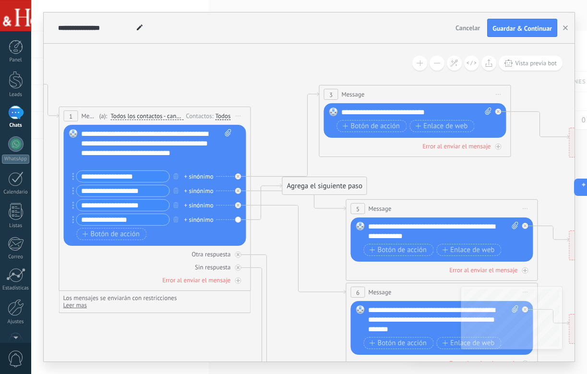
click at [149, 217] on input "**********" at bounding box center [122, 219] width 93 height 11
type input "**********"
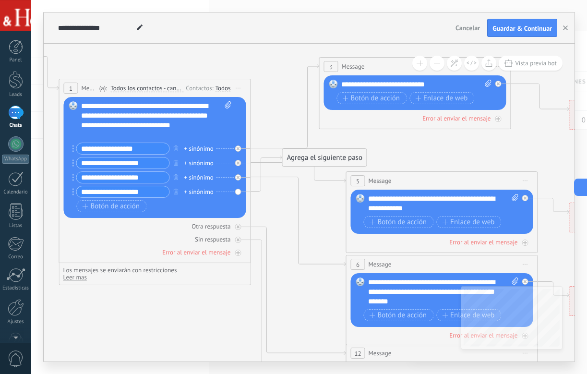
drag, startPoint x: 278, startPoint y: 120, endPoint x: 278, endPoint y: 84, distance: 35.5
click at [278, 84] on icon at bounding box center [463, 287] width 1495 height 958
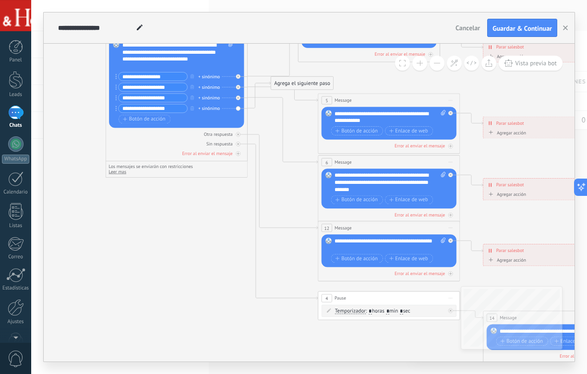
drag, startPoint x: 242, startPoint y: 342, endPoint x: 230, endPoint y: 234, distance: 108.1
click at [231, 234] on icon at bounding box center [405, 182] width 1107 height 717
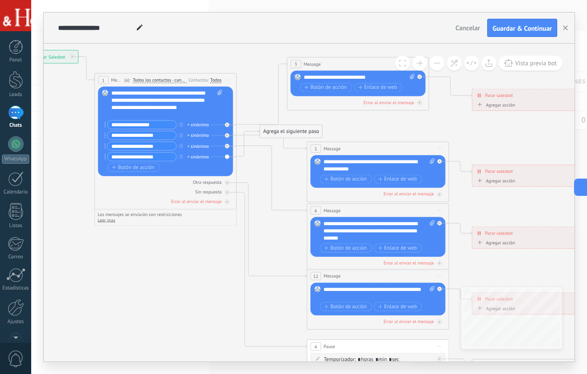
drag, startPoint x: 230, startPoint y: 235, endPoint x: 219, endPoint y: 283, distance: 49.7
click at [219, 283] on icon at bounding box center [394, 230] width 1107 height 717
click at [202, 122] on div "+ sinónimo" at bounding box center [198, 124] width 22 height 7
click at [245, 106] on icon at bounding box center [394, 230] width 1107 height 717
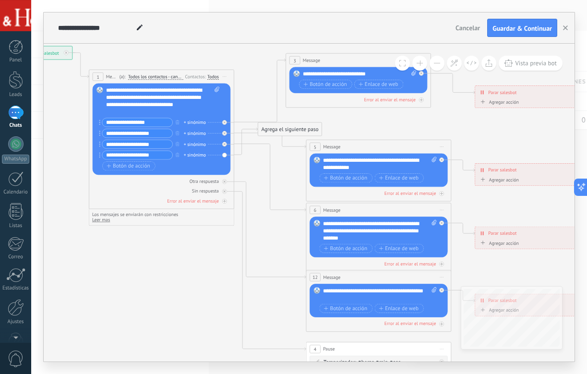
click at [214, 156] on div "**********" at bounding box center [157, 155] width 117 height 9
click at [196, 156] on div "+ sinónimo" at bounding box center [195, 154] width 22 height 7
click at [252, 178] on icon at bounding box center [394, 230] width 1131 height 733
drag, startPoint x: 98, startPoint y: 144, endPoint x: 98, endPoint y: 155, distance: 10.6
click at [98, 155] on div "Reemplazar Quitar Convertir a mensaje de voz Arrastre la imagen aquí para adjun…" at bounding box center [162, 129] width 138 height 92
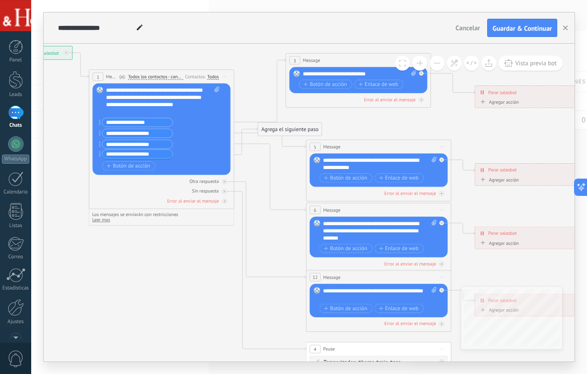
drag, startPoint x: 99, startPoint y: 143, endPoint x: 99, endPoint y: 156, distance: 13.0
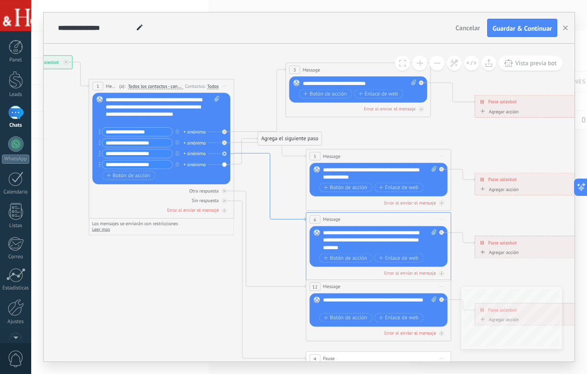
drag, startPoint x: 251, startPoint y: 144, endPoint x: 251, endPoint y: 154, distance: 10.1
click at [251, 154] on icon at bounding box center [270, 186] width 72 height 67
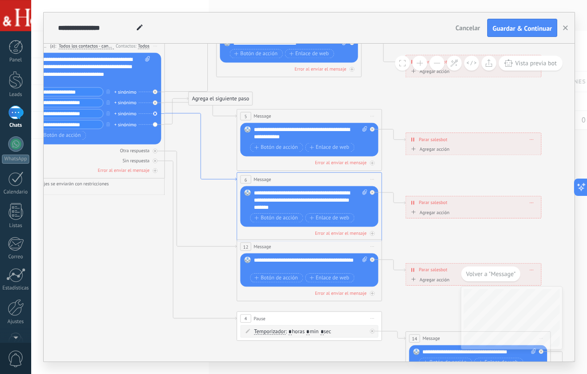
drag, startPoint x: 189, startPoint y: 109, endPoint x: 191, endPoint y: 119, distance: 10.7
click at [191, 119] on icon at bounding box center [201, 146] width 72 height 67
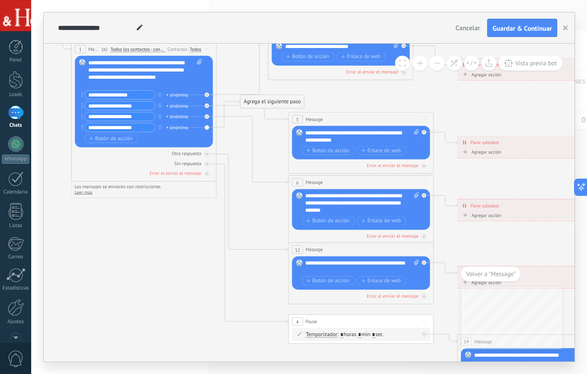
drag, startPoint x: 141, startPoint y: 226, endPoint x: 193, endPoint y: 233, distance: 52.8
click at [193, 233] on icon at bounding box center [377, 203] width 1131 height 733
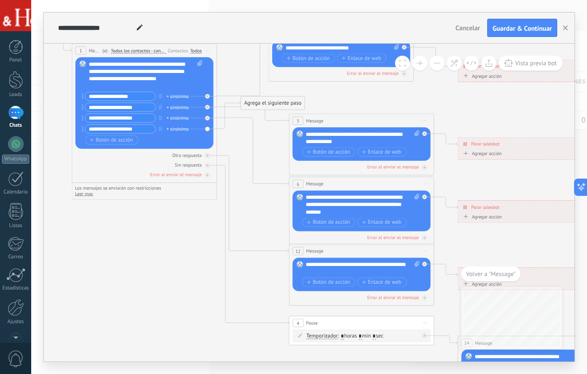
drag, startPoint x: 188, startPoint y: 302, endPoint x: 191, endPoint y: 312, distance: 10.2
click at [191, 312] on icon at bounding box center [377, 204] width 1131 height 733
